Goal: Information Seeking & Learning: Learn about a topic

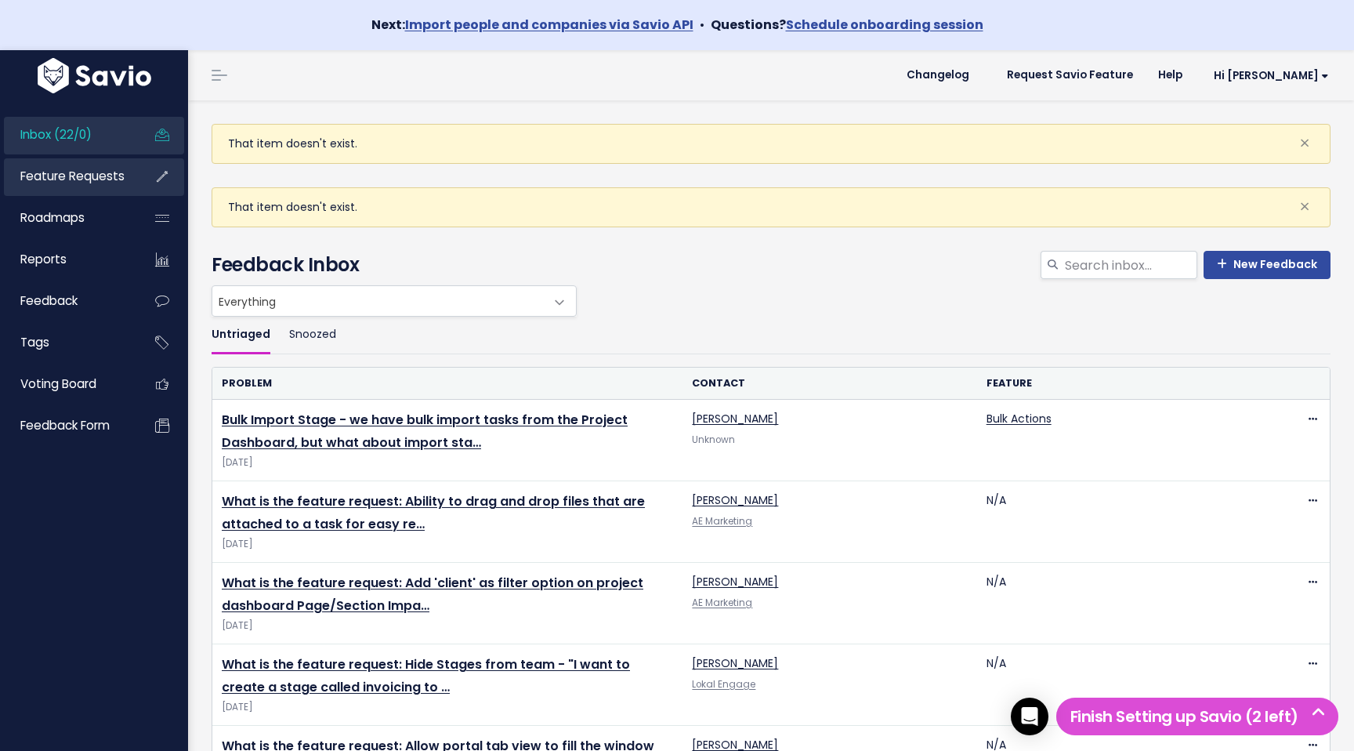
click at [87, 164] on link "Feature Requests" at bounding box center [67, 176] width 126 height 36
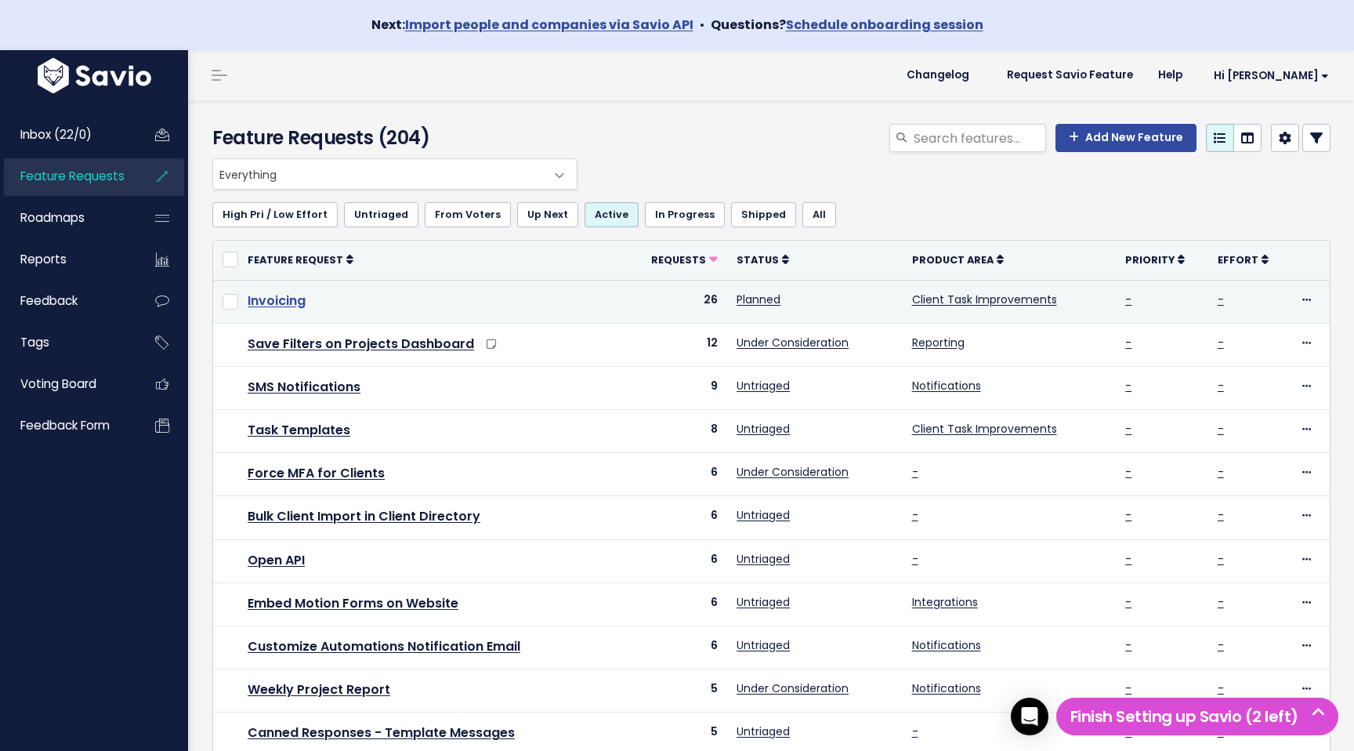
click at [292, 294] on link "Invoicing" at bounding box center [277, 301] width 58 height 18
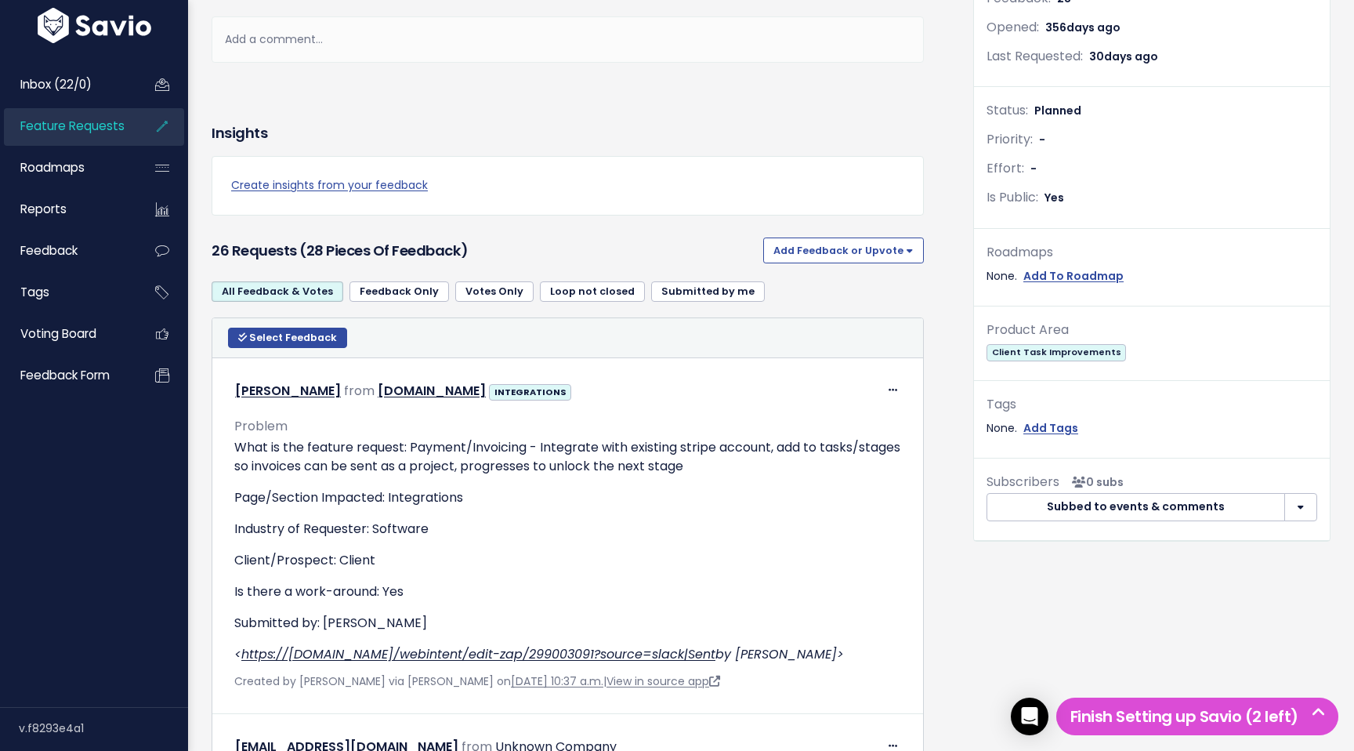
scroll to position [527, 0]
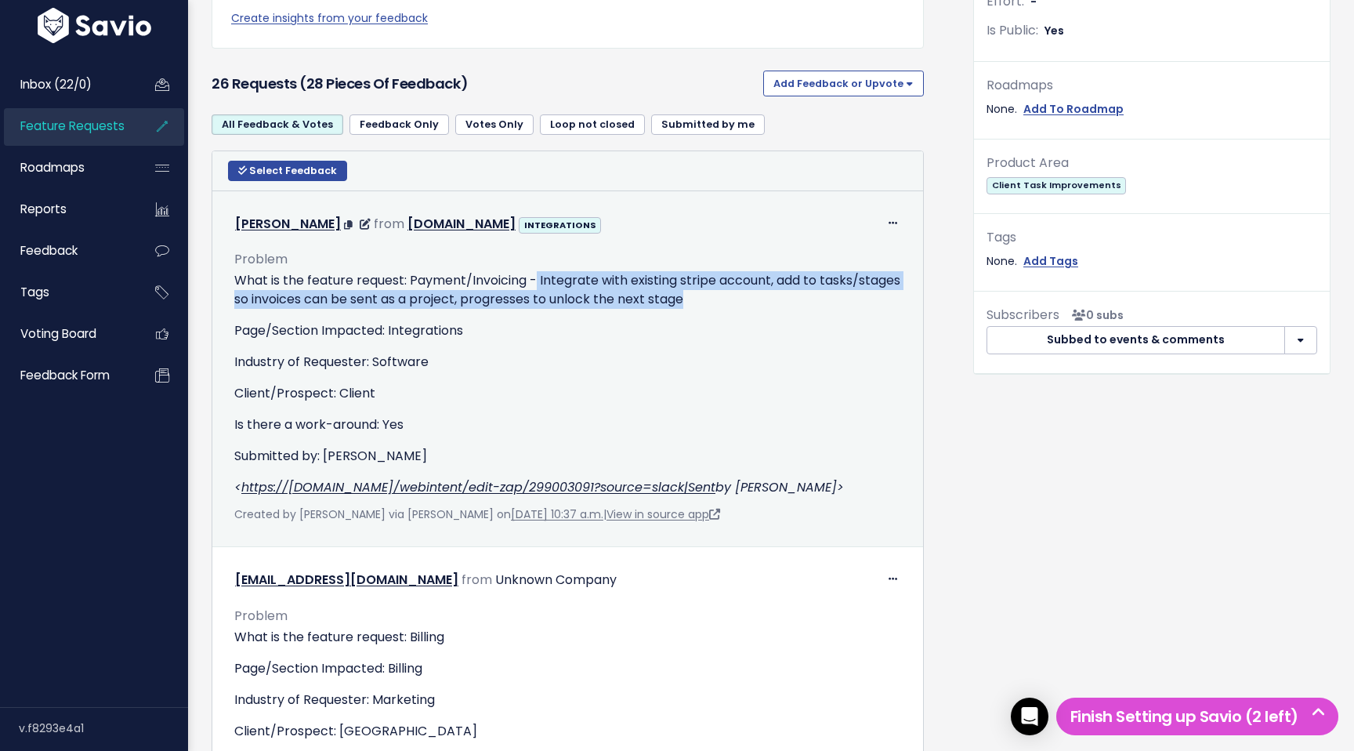
drag, startPoint x: 789, startPoint y: 306, endPoint x: 540, endPoint y: 288, distance: 249.9
click at [540, 288] on p "What is the feature request: Payment/Invoicing - Integrate with existing stripe…" at bounding box center [567, 290] width 667 height 38
copy p "Integrate with existing stripe account, add to tasks/stages so invoices can be …"
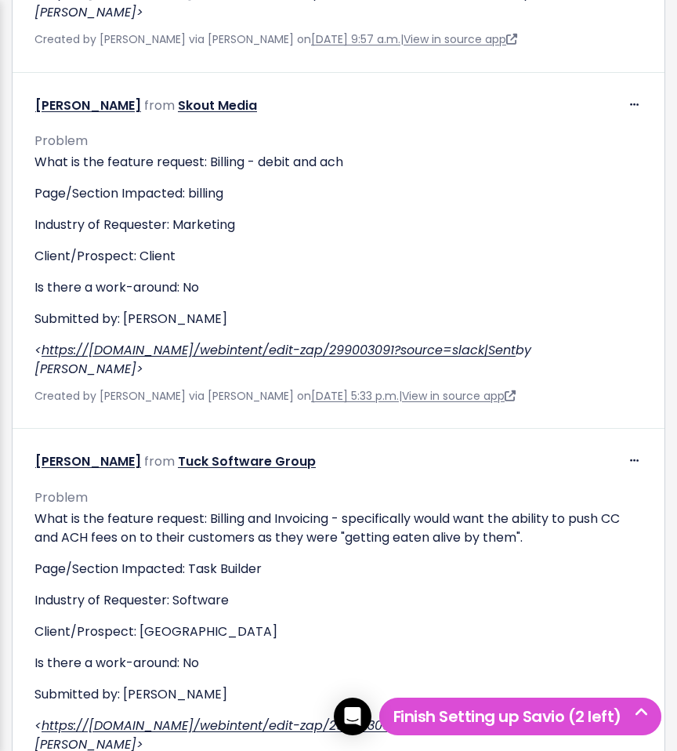
scroll to position [2073, 0]
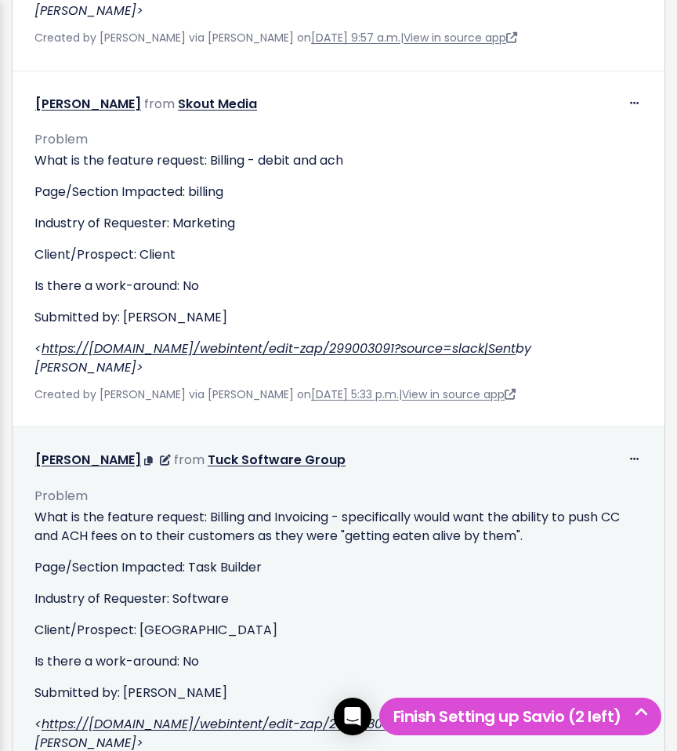
click at [544, 508] on p "What is the feature request: Billing and Invoicing - specifically would want th…" at bounding box center [338, 527] width 608 height 38
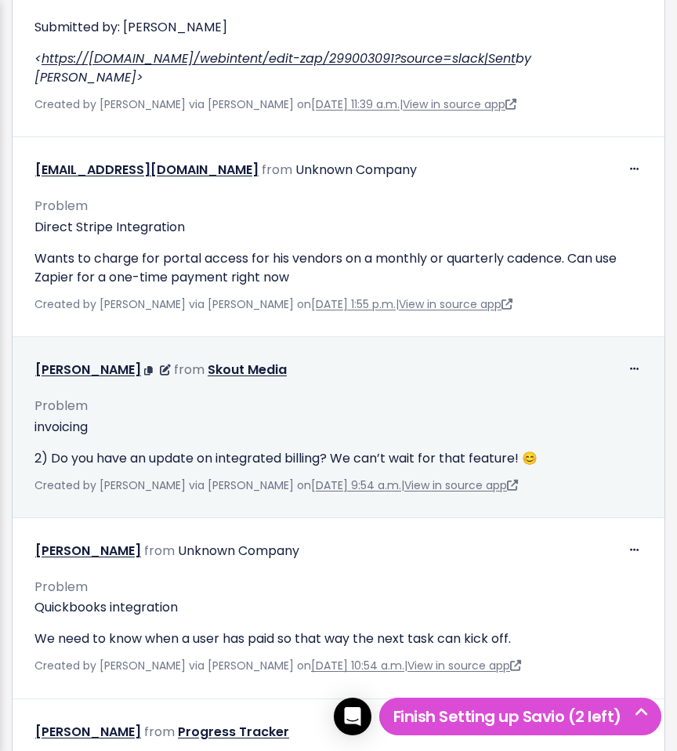
scroll to position [2739, 0]
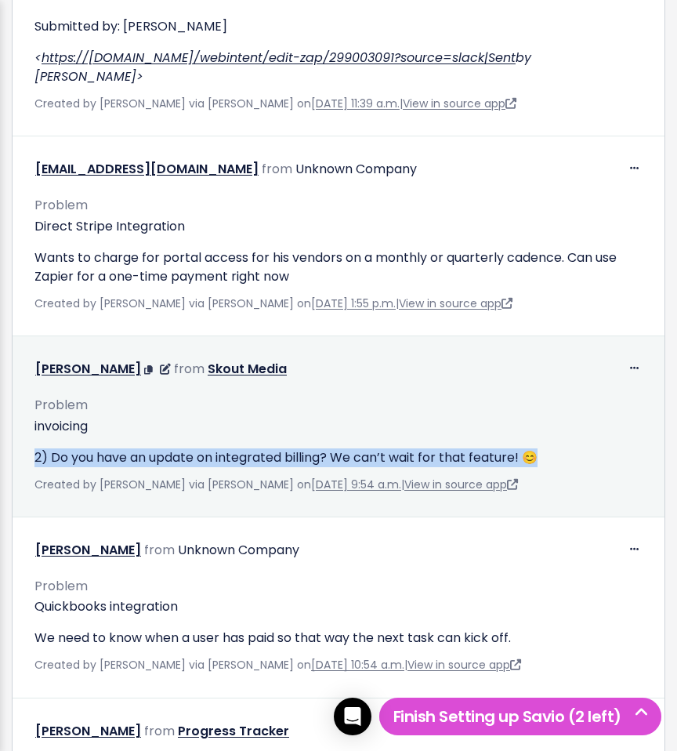
drag, startPoint x: 567, startPoint y: 389, endPoint x: 342, endPoint y: 354, distance: 228.4
click at [342, 417] on div "invoicing 2) Do you have an update on integrated billing? We can’t wait for tha…" at bounding box center [338, 442] width 608 height 50
click at [345, 417] on p "invoicing" at bounding box center [338, 426] width 608 height 19
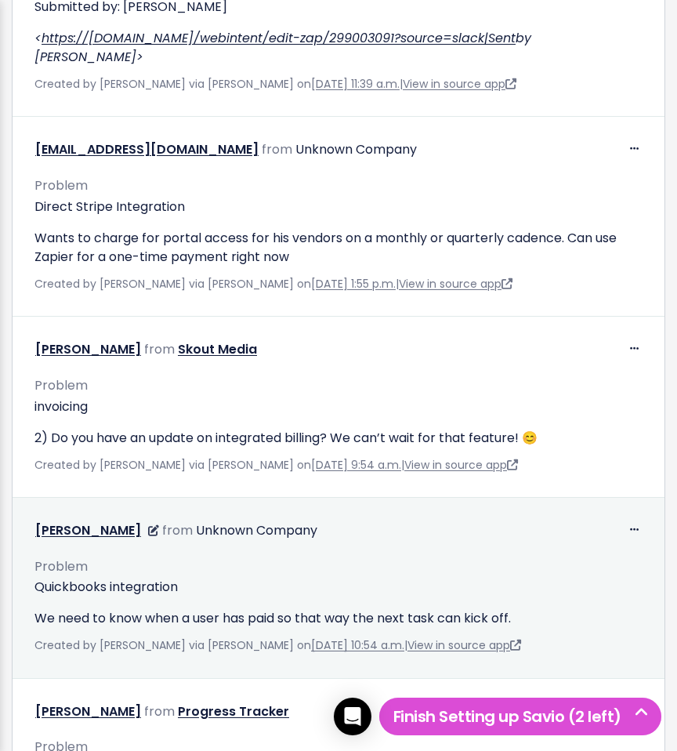
scroll to position [2810, 0]
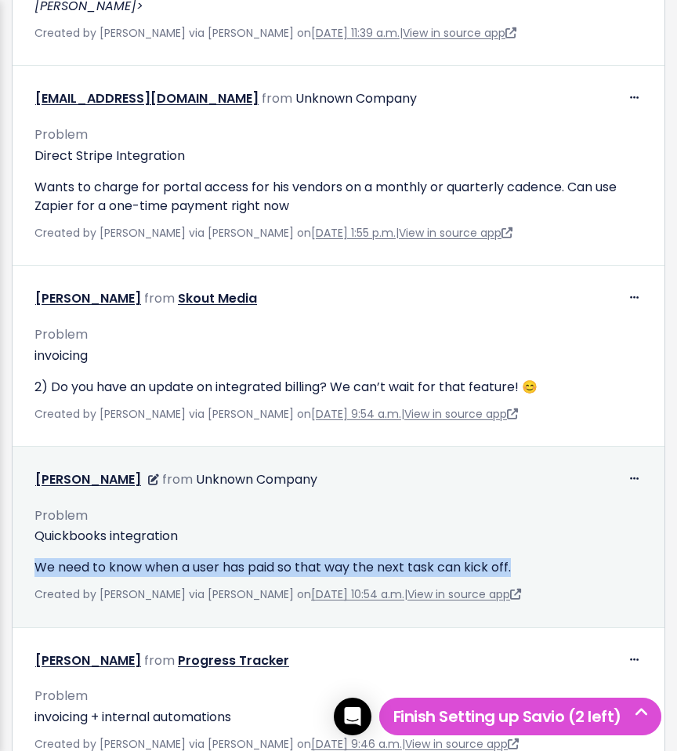
drag, startPoint x: 519, startPoint y: 492, endPoint x: 39, endPoint y: 474, distance: 480.0
click at [39, 527] on div "Quickbooks integration We need to know when a user has paid so that way the nex…" at bounding box center [338, 552] width 608 height 50
copy p "We need to know when a user has paid so that way the next task can kick off."
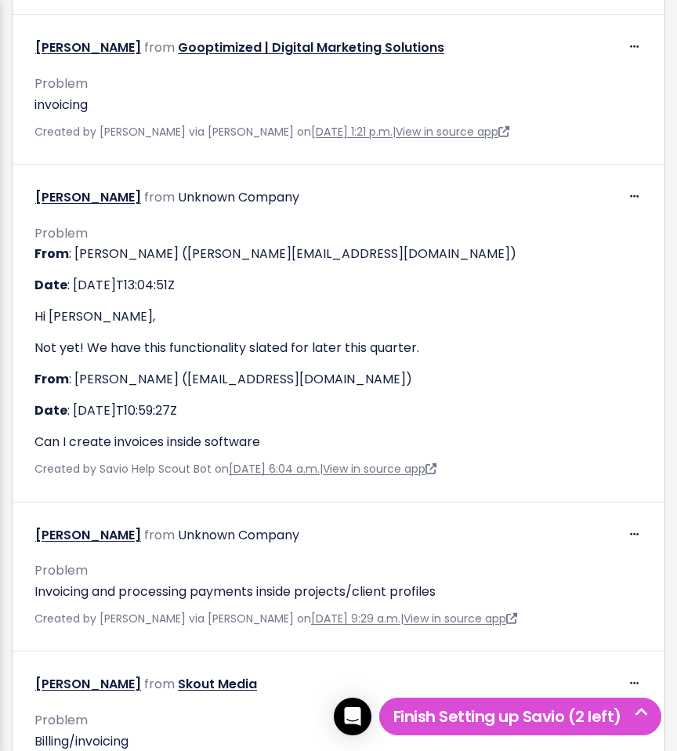
scroll to position [3733, 0]
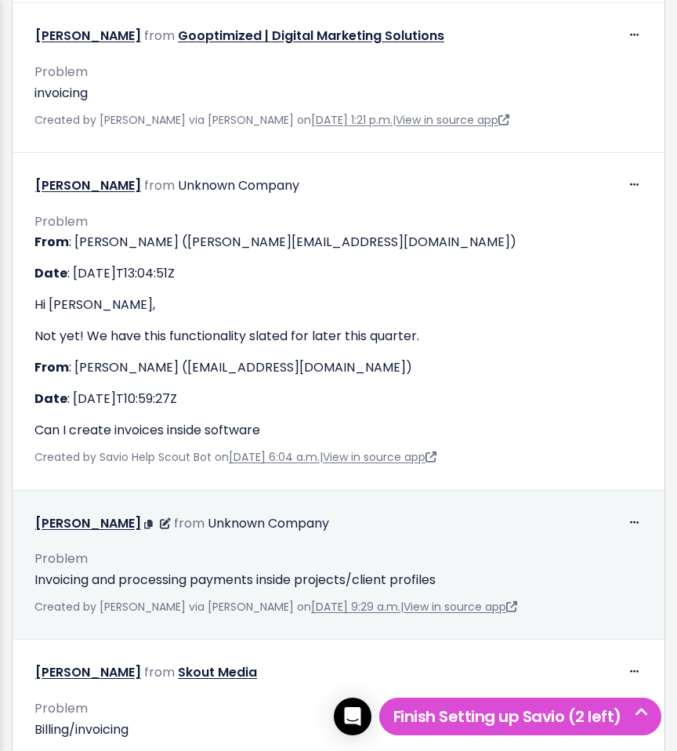
click at [408, 571] on p "Invoicing and processing payments inside projects/client profiles" at bounding box center [338, 580] width 608 height 19
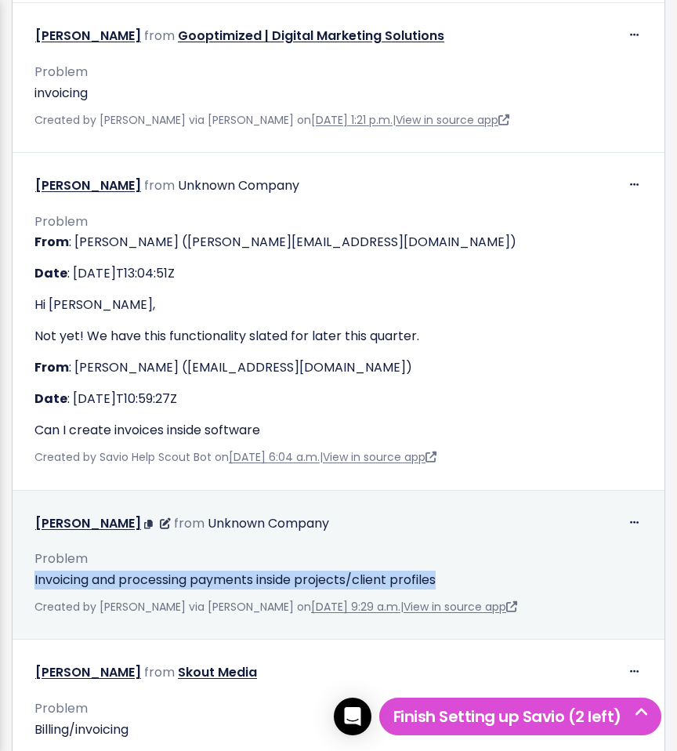
click at [408, 571] on p "Invoicing and processing payments inside projects/client profiles" at bounding box center [338, 580] width 608 height 19
copy div "Invoicing and processing payments inside projects/client profiles"
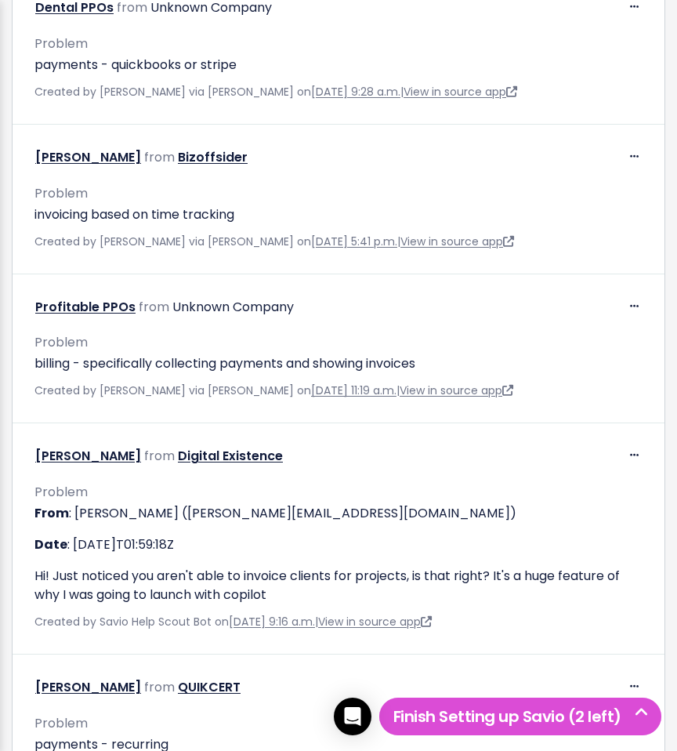
scroll to position [5388, 0]
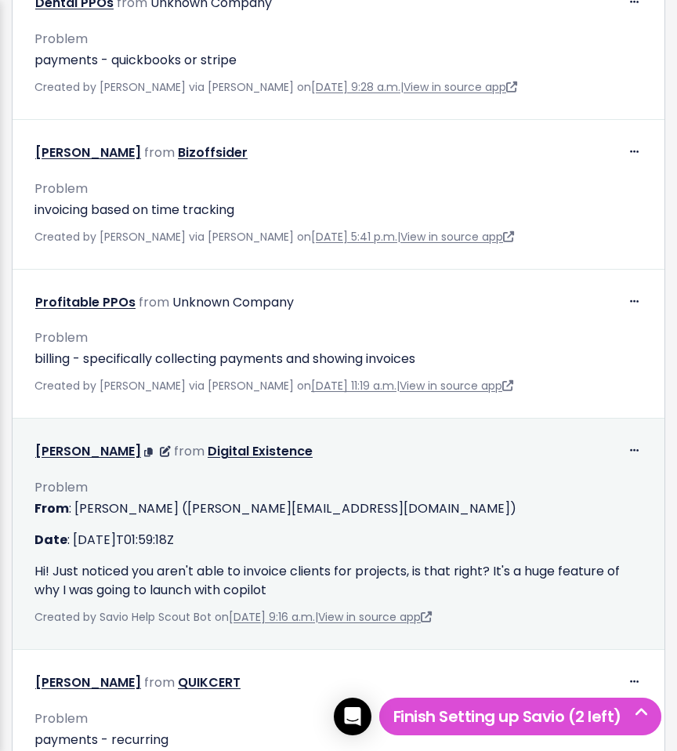
click at [48, 562] on p "Hi! Just noticed you aren't able to invoice clients for projects, is that right…" at bounding box center [338, 581] width 608 height 38
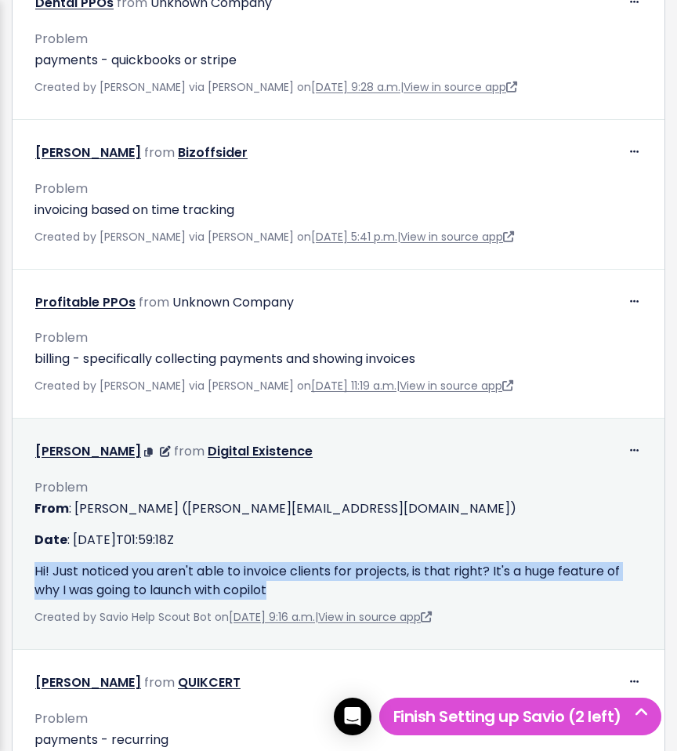
click at [48, 562] on p "Hi! Just noticed you aren't able to invoice clients for projects, is that right…" at bounding box center [338, 581] width 608 height 38
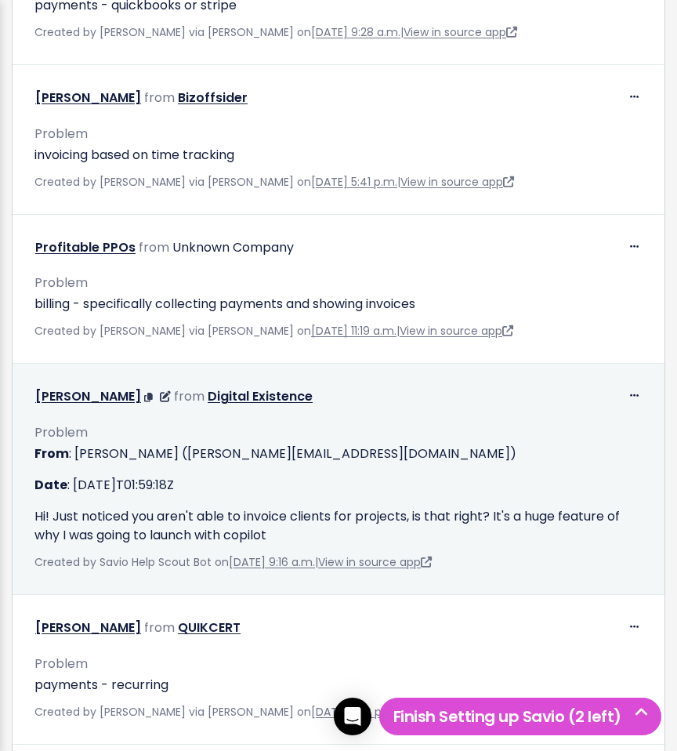
scroll to position [5448, 0]
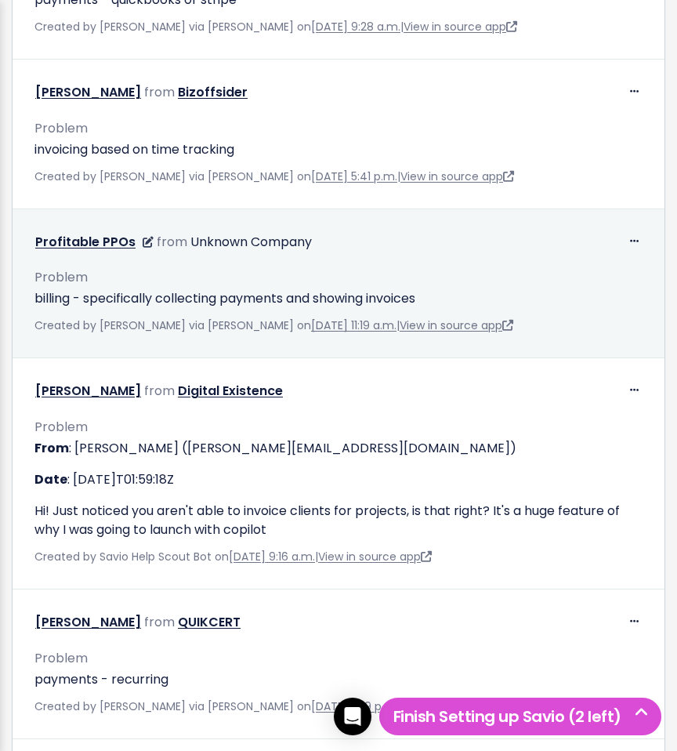
click at [160, 289] on p "billing - specifically collecting payments and showing invoices" at bounding box center [338, 298] width 608 height 19
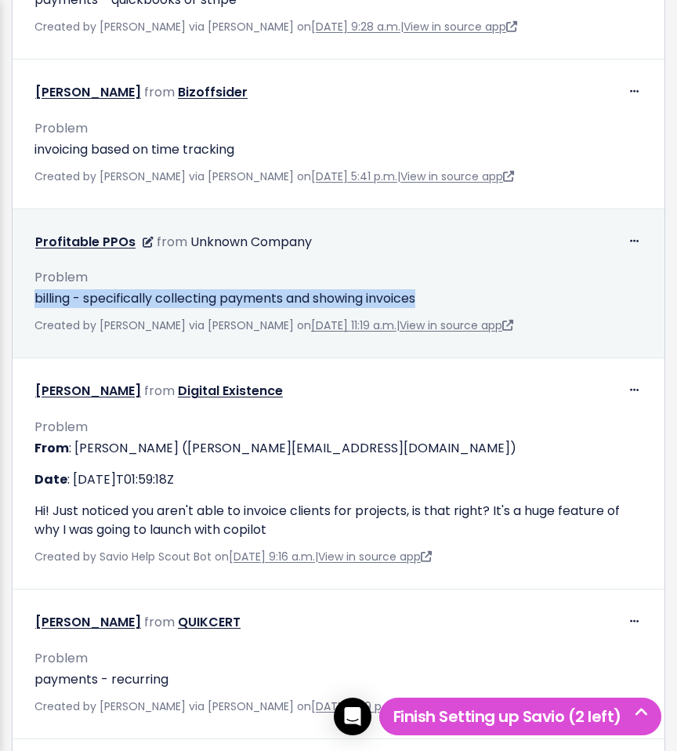
click at [160, 289] on p "billing - specifically collecting payments and showing invoices" at bounding box center [338, 298] width 608 height 19
copy div "billing - specifically collecting payments and showing invoices"
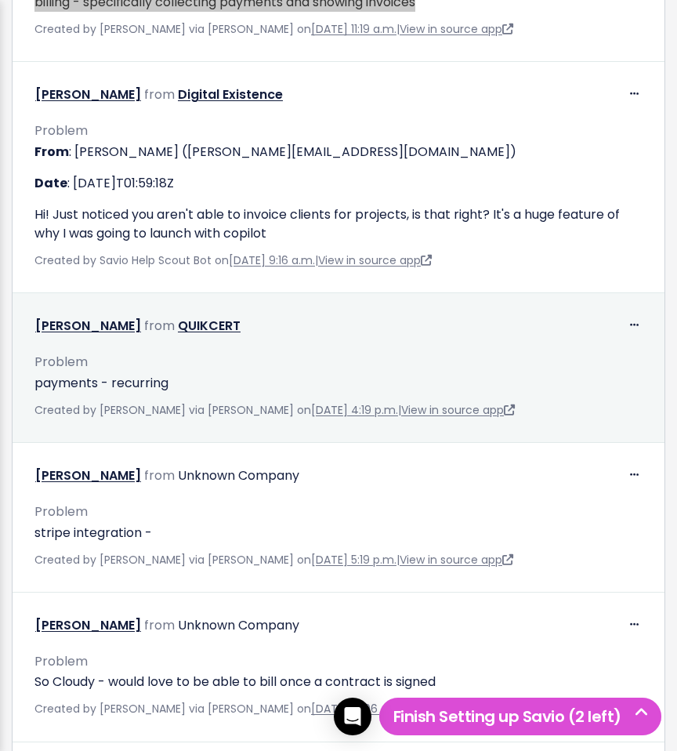
scroll to position [5757, 0]
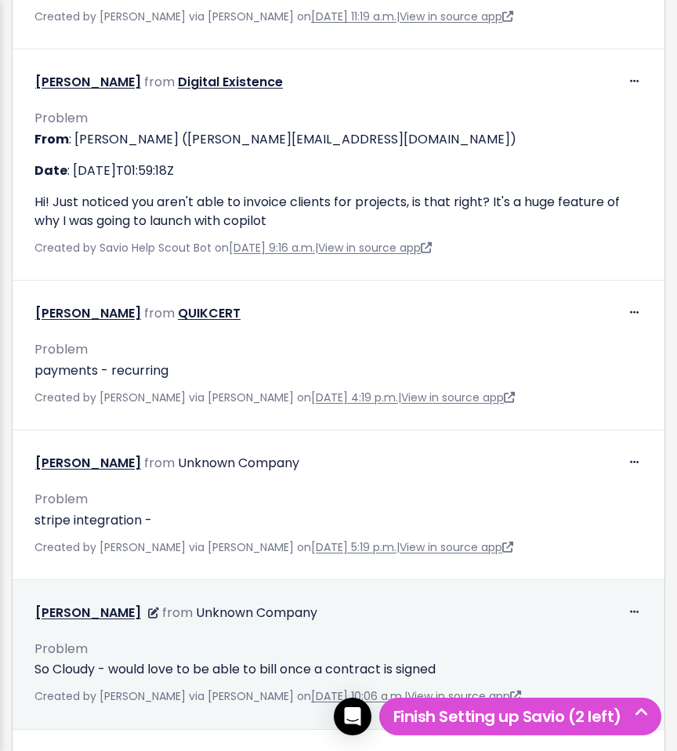
click at [449, 660] on p "So Cloudy - would love to be able to bill once a contract is signed" at bounding box center [338, 669] width 608 height 19
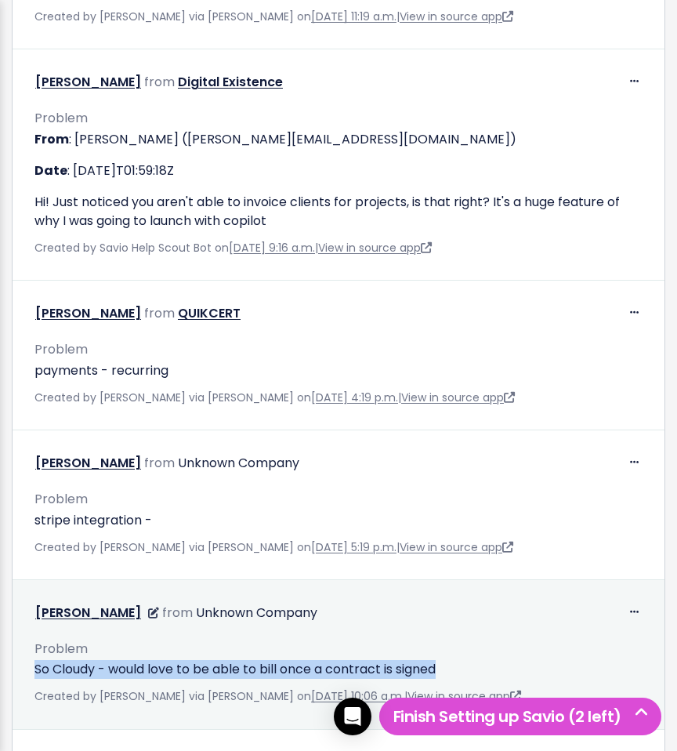
click at [449, 660] on p "So Cloudy - would love to be able to bill once a contract is signed" at bounding box center [338, 669] width 608 height 19
copy div "So Cloudy - would love to be able to bill once a contract is signed"
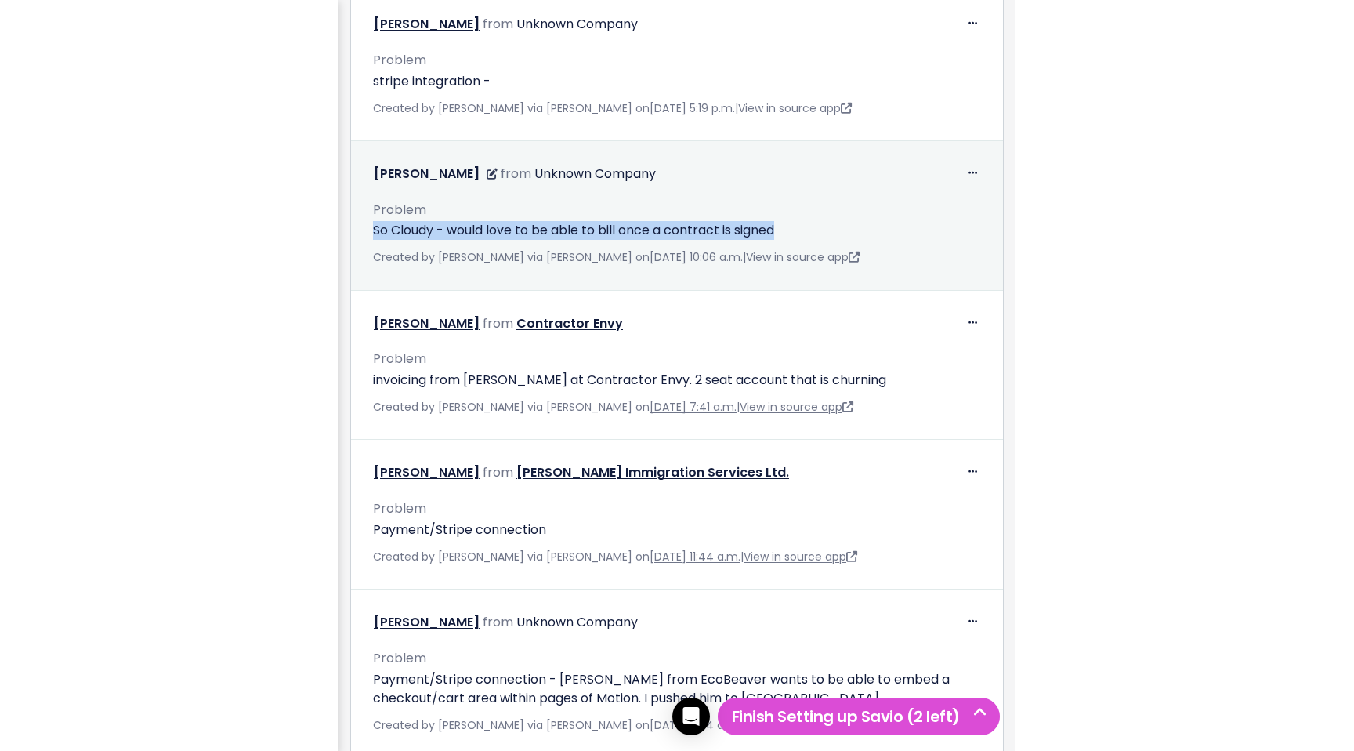
scroll to position [5502, 0]
